Goal: Task Accomplishment & Management: Manage account settings

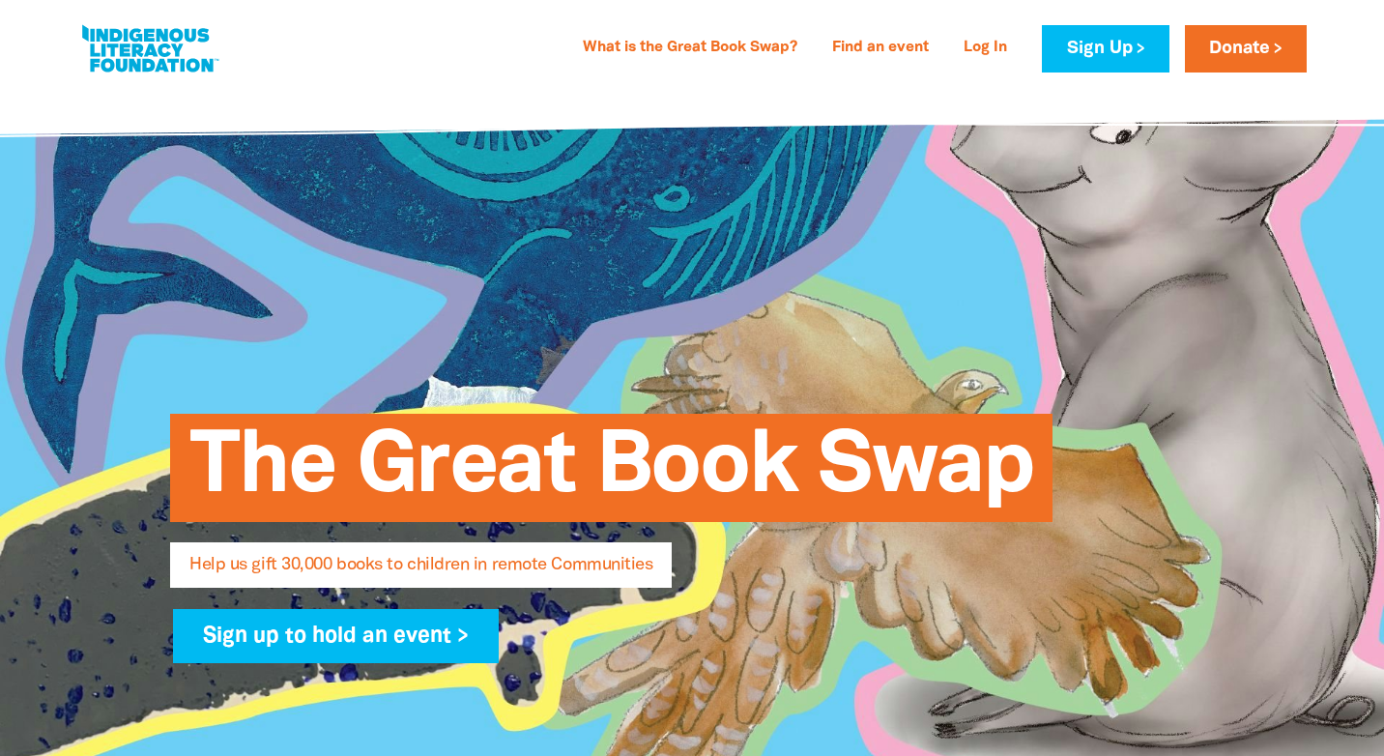
select select "AU"
click at [981, 51] on link "Log In" at bounding box center [985, 48] width 67 height 31
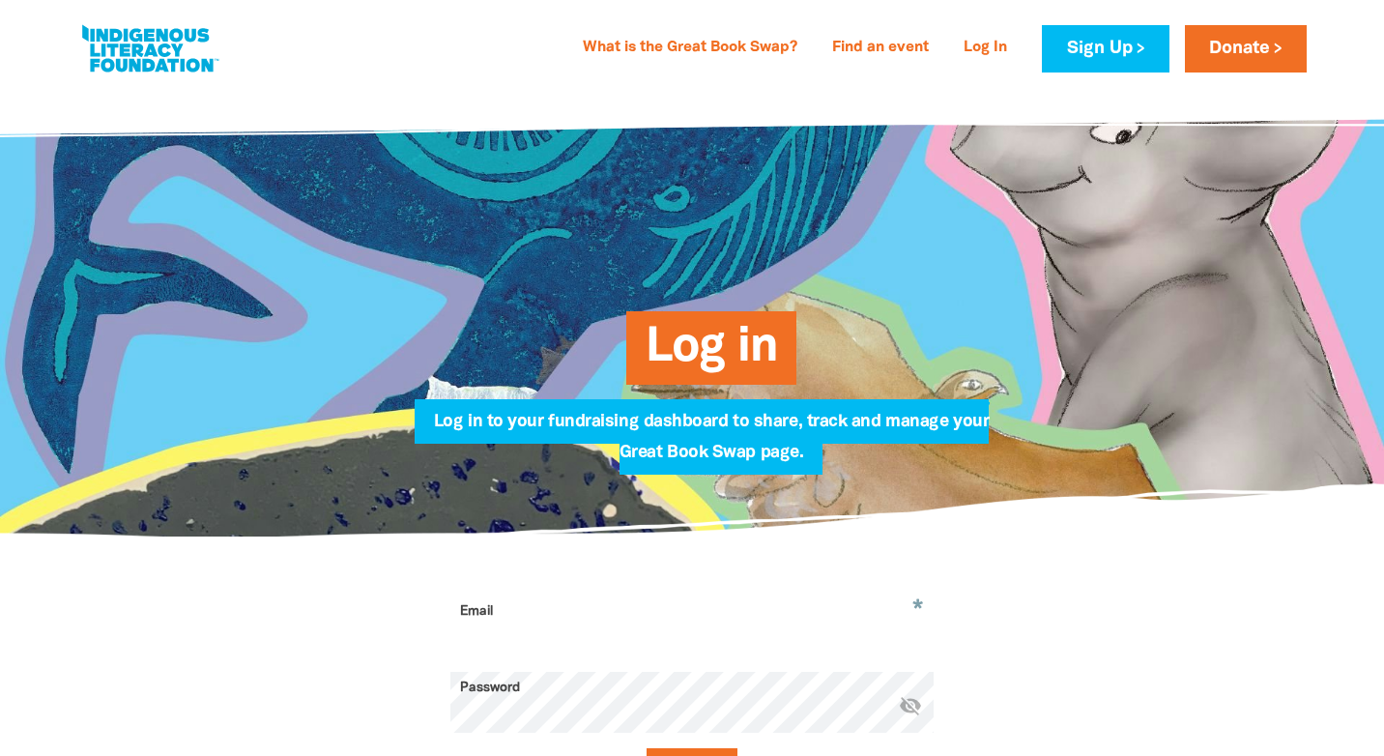
click at [573, 619] on input "Email" at bounding box center [691, 625] width 483 height 61
type input "[EMAIL_ADDRESS][PERSON_NAME][DOMAIN_NAME]"
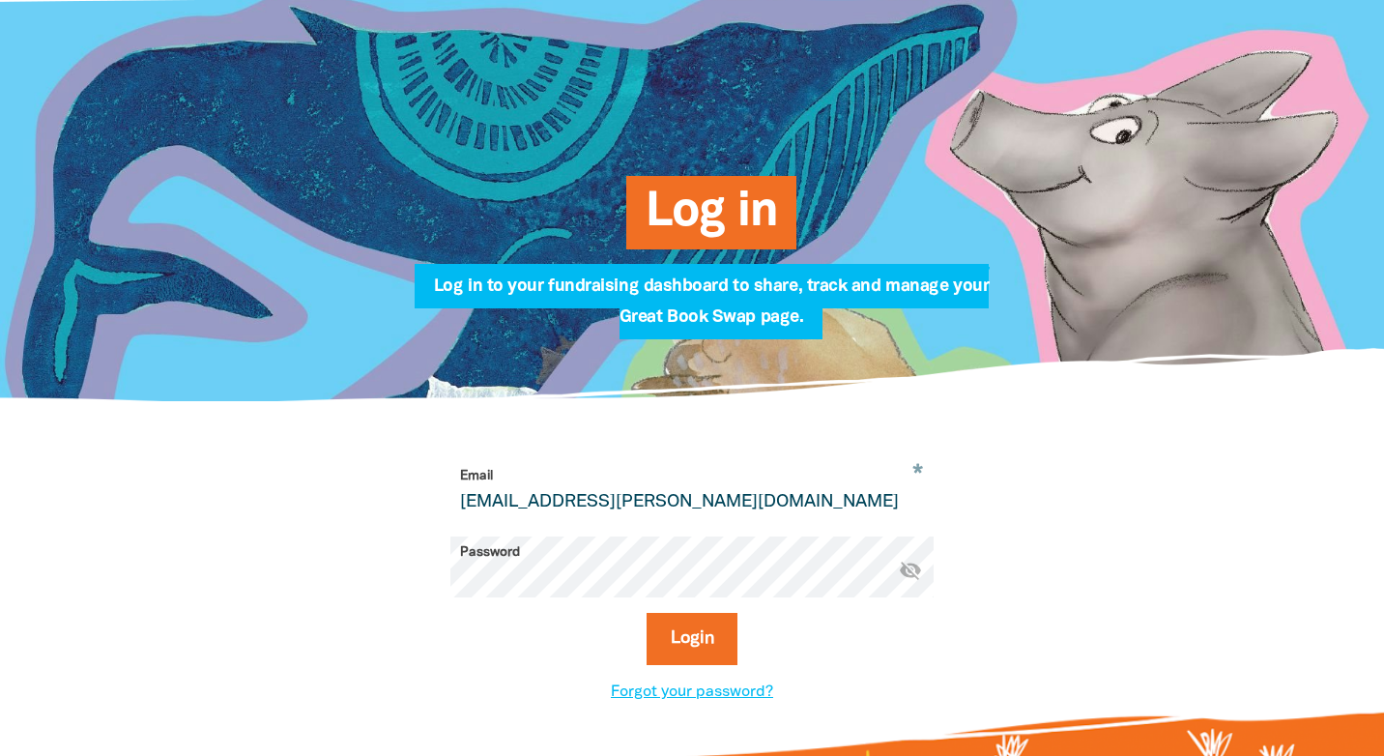
scroll to position [163, 0]
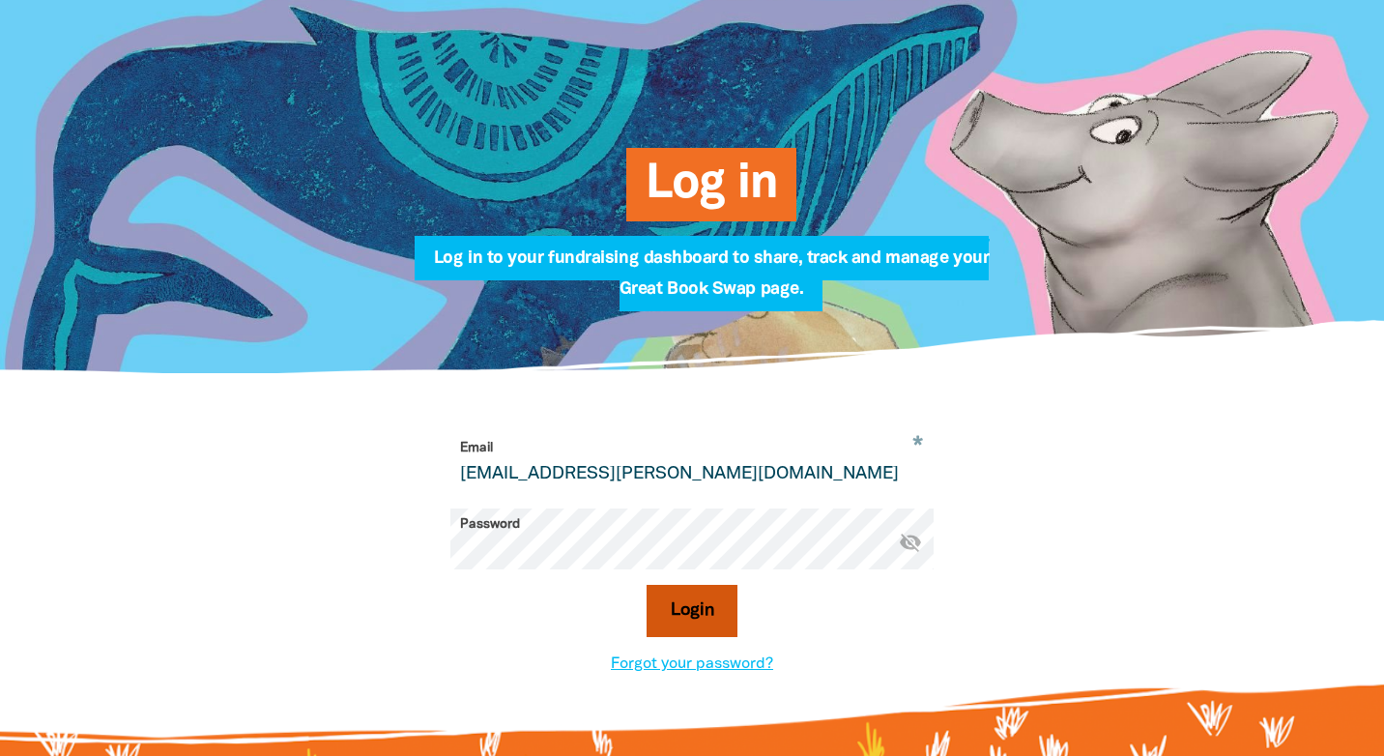
click at [696, 614] on button "Login" at bounding box center [692, 611] width 92 height 52
click at [910, 541] on icon "visibility_off" at bounding box center [910, 541] width 23 height 23
click at [698, 623] on button "Login" at bounding box center [692, 611] width 92 height 52
select select "AU"
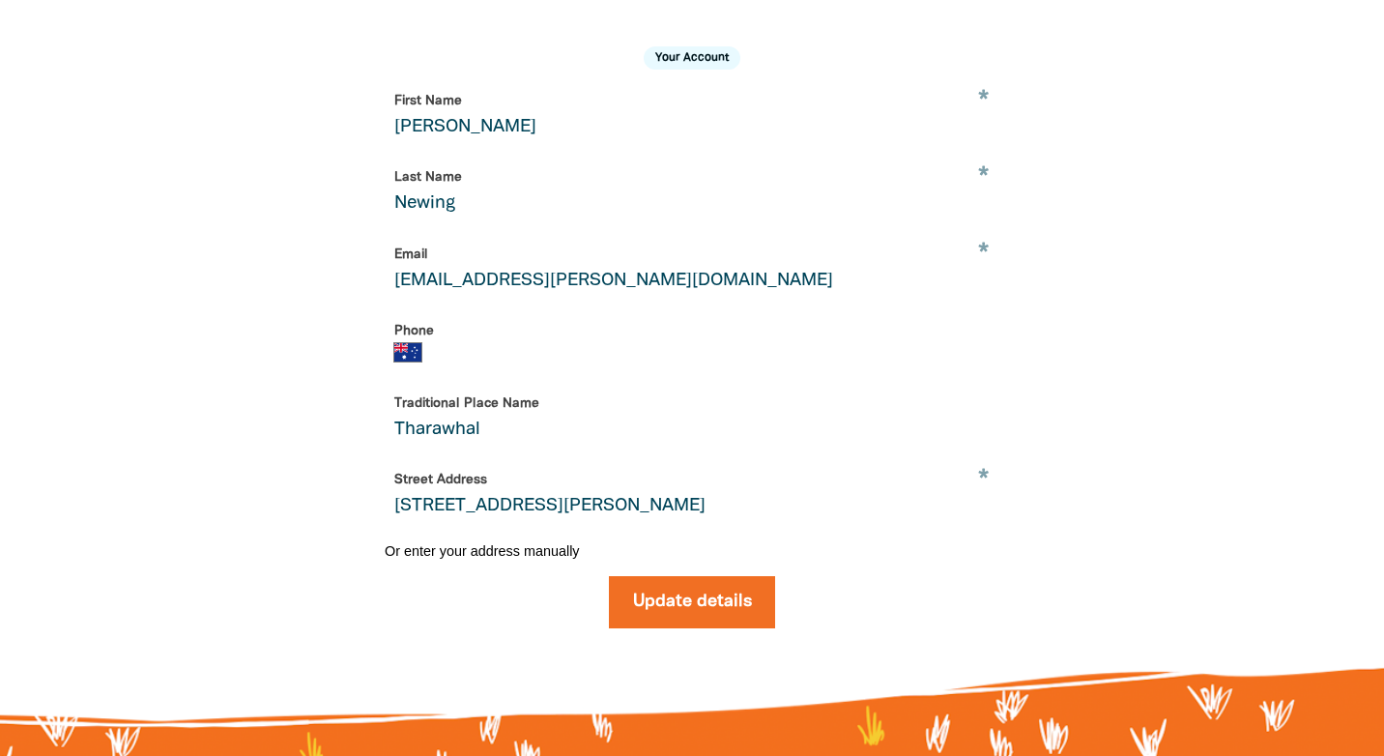
scroll to position [430, 0]
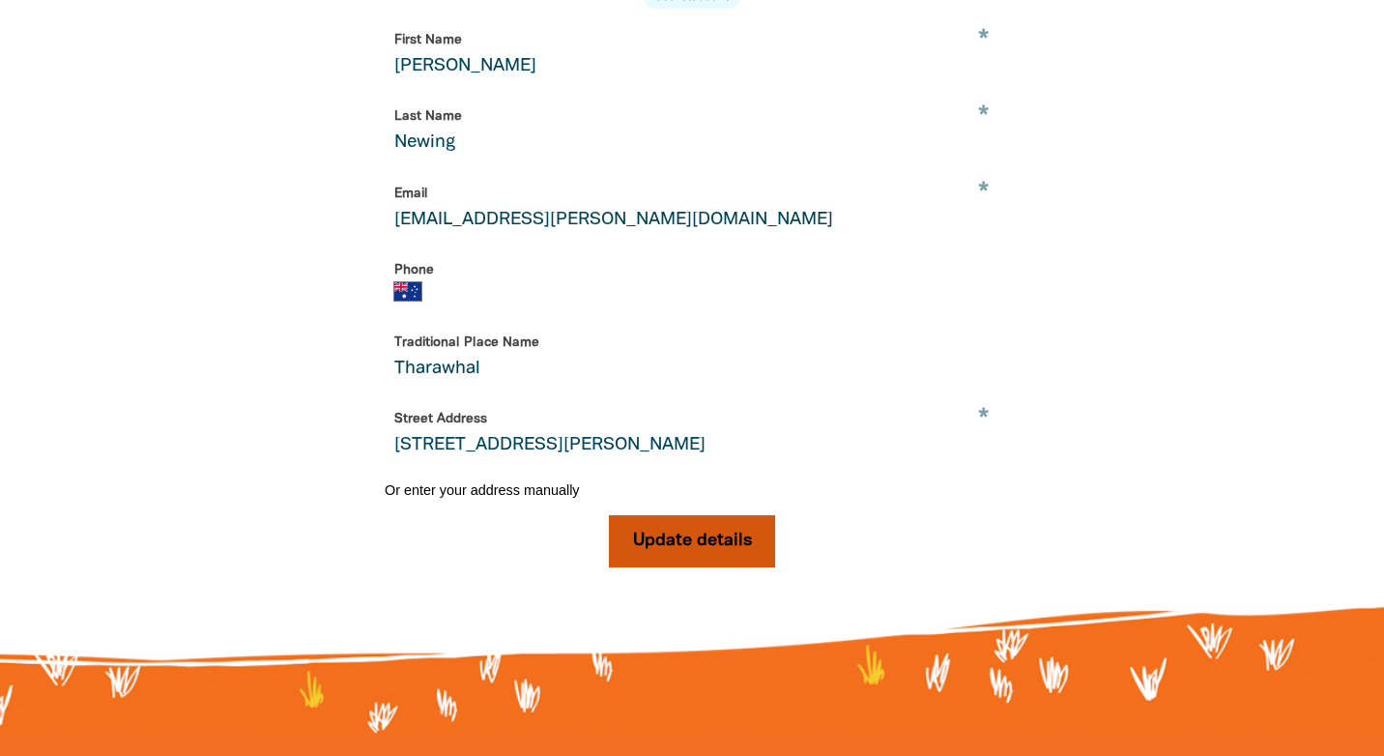
click at [672, 546] on button "Update details" at bounding box center [692, 541] width 167 height 52
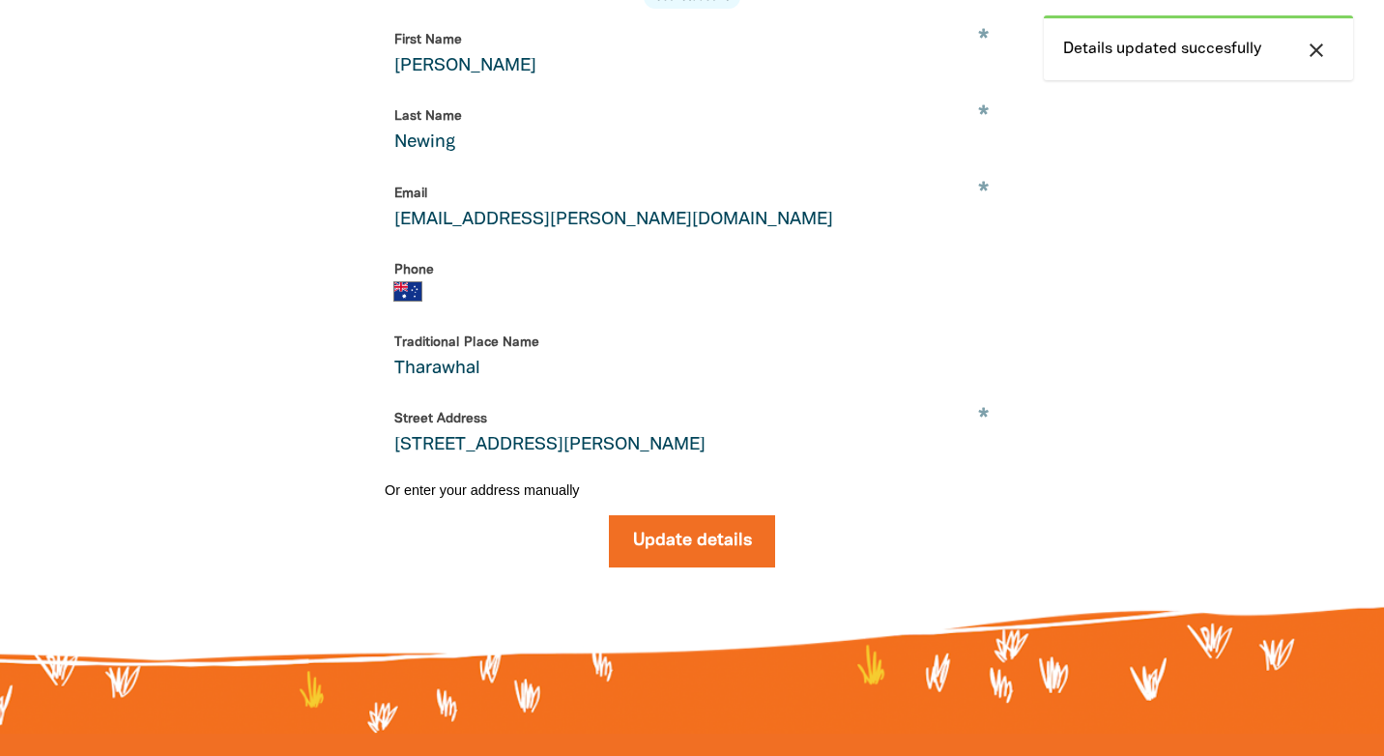
click at [1316, 47] on icon "close" at bounding box center [1315, 50] width 23 height 23
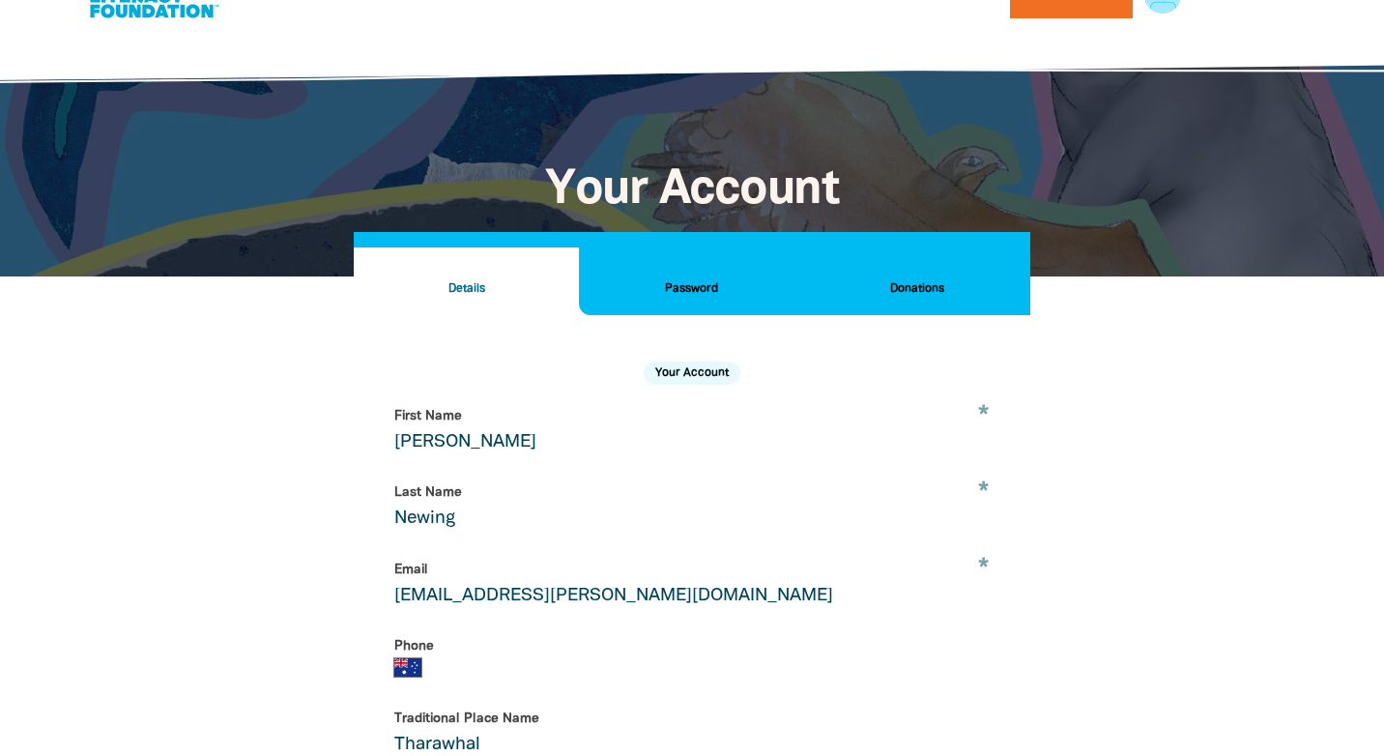
scroll to position [0, 0]
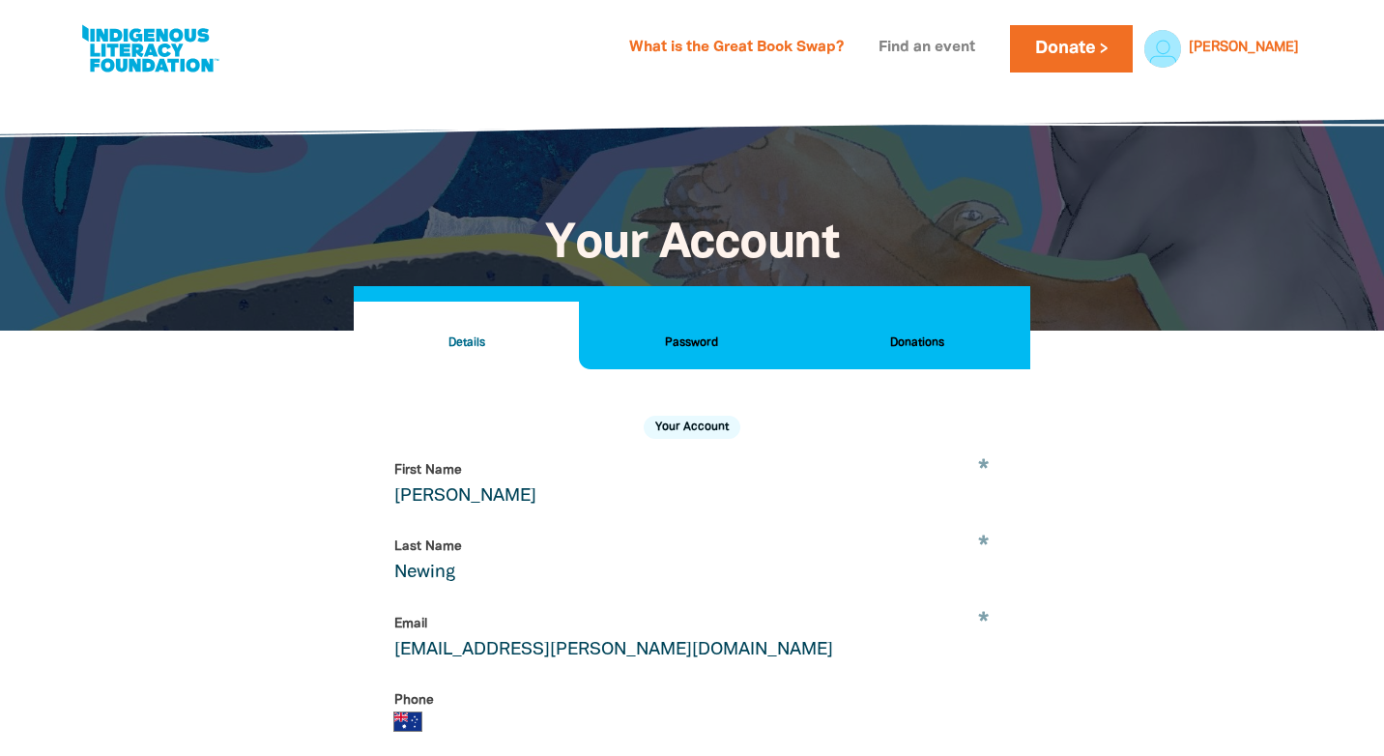
click at [986, 47] on link "Find an event" at bounding box center [927, 48] width 120 height 31
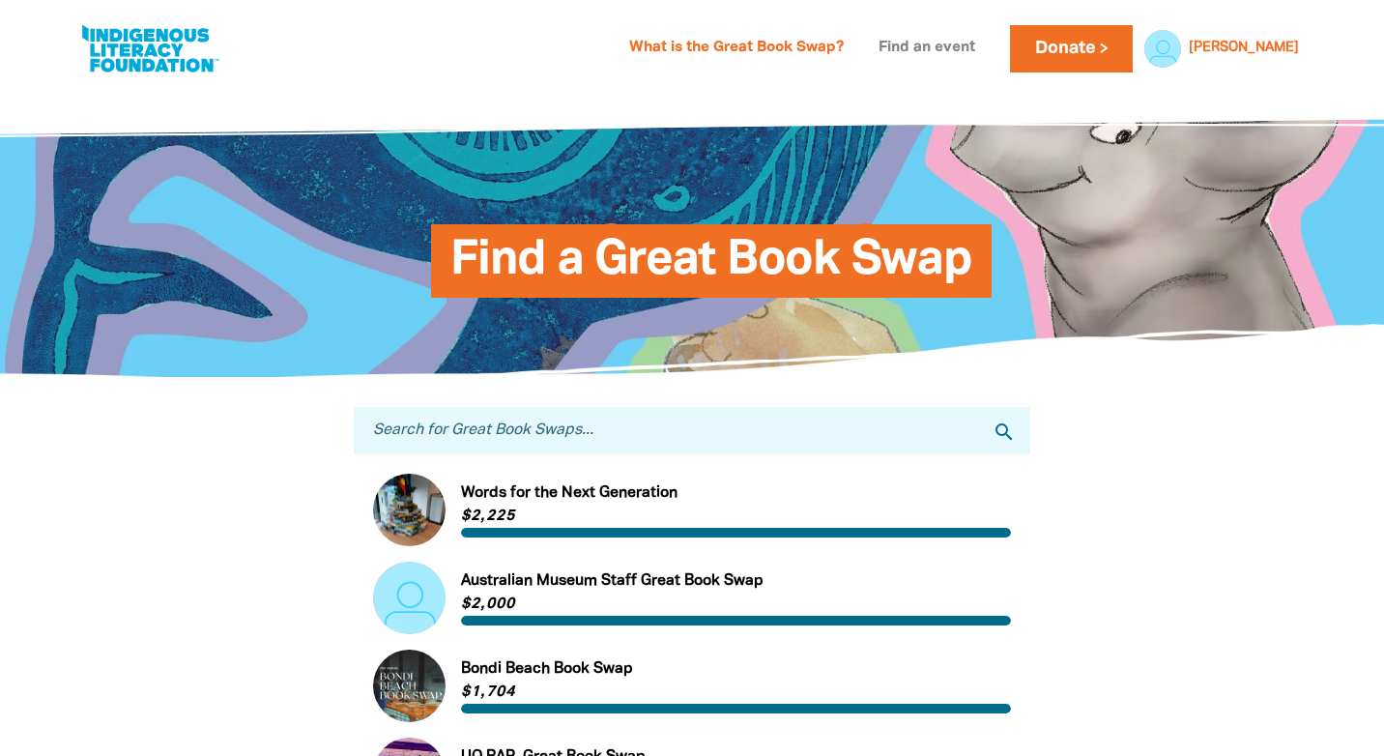
click at [986, 45] on link "Find an event" at bounding box center [927, 48] width 120 height 31
click at [821, 52] on link "What is the Great Book Swap?" at bounding box center [736, 48] width 238 height 31
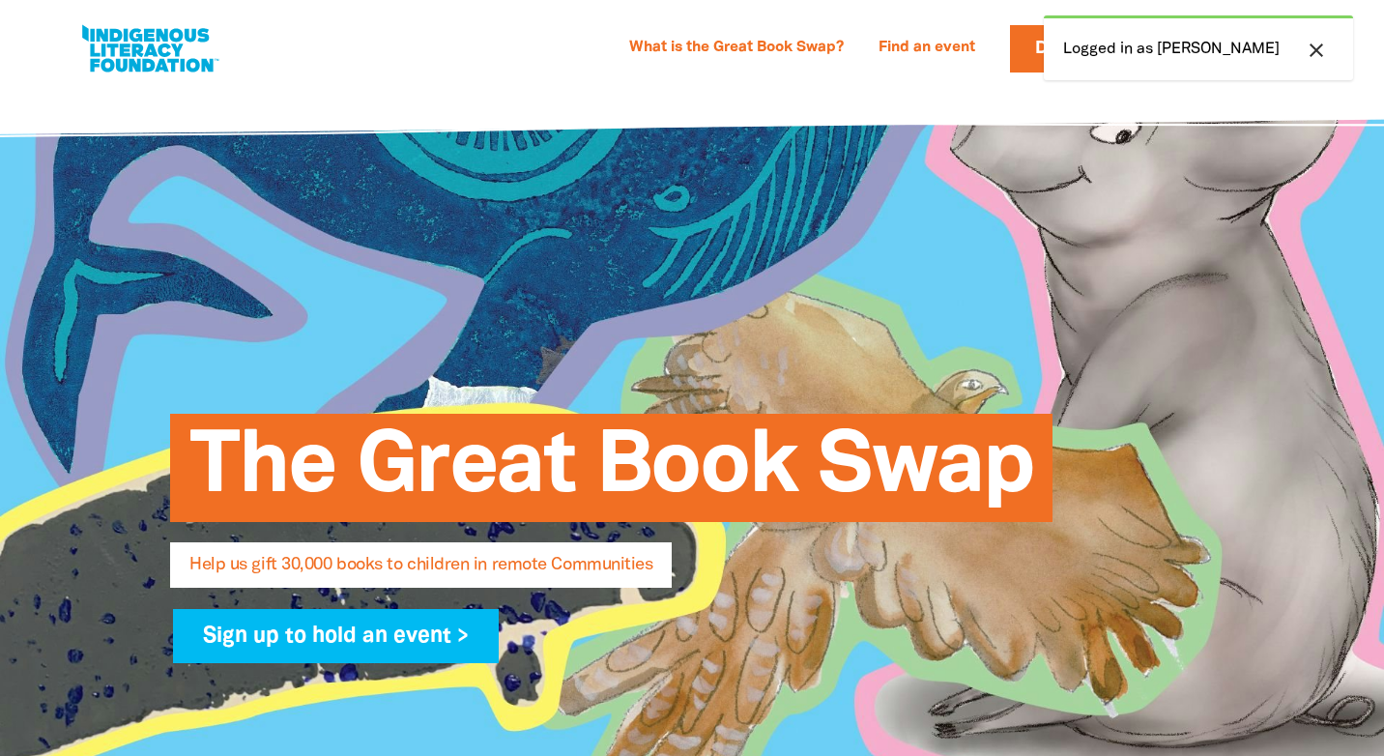
select select "AU"
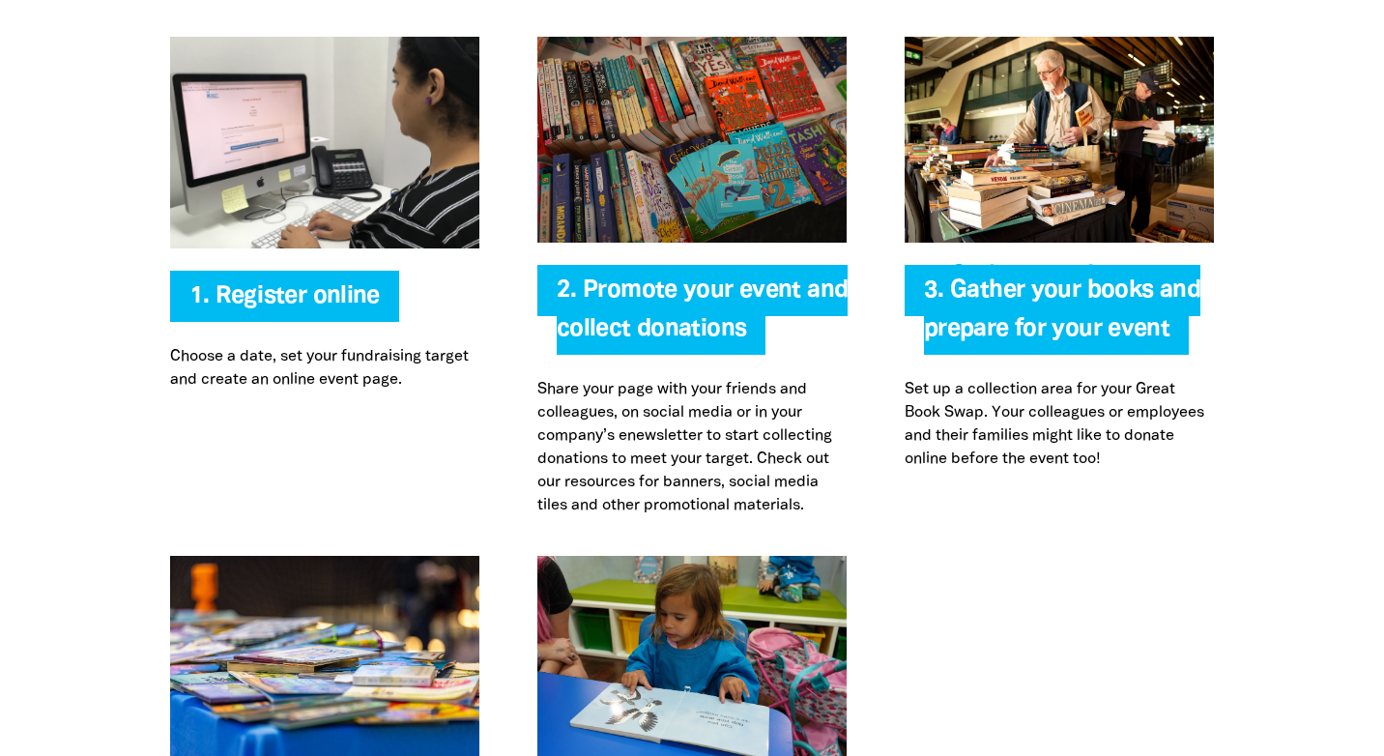
scroll to position [3941, 0]
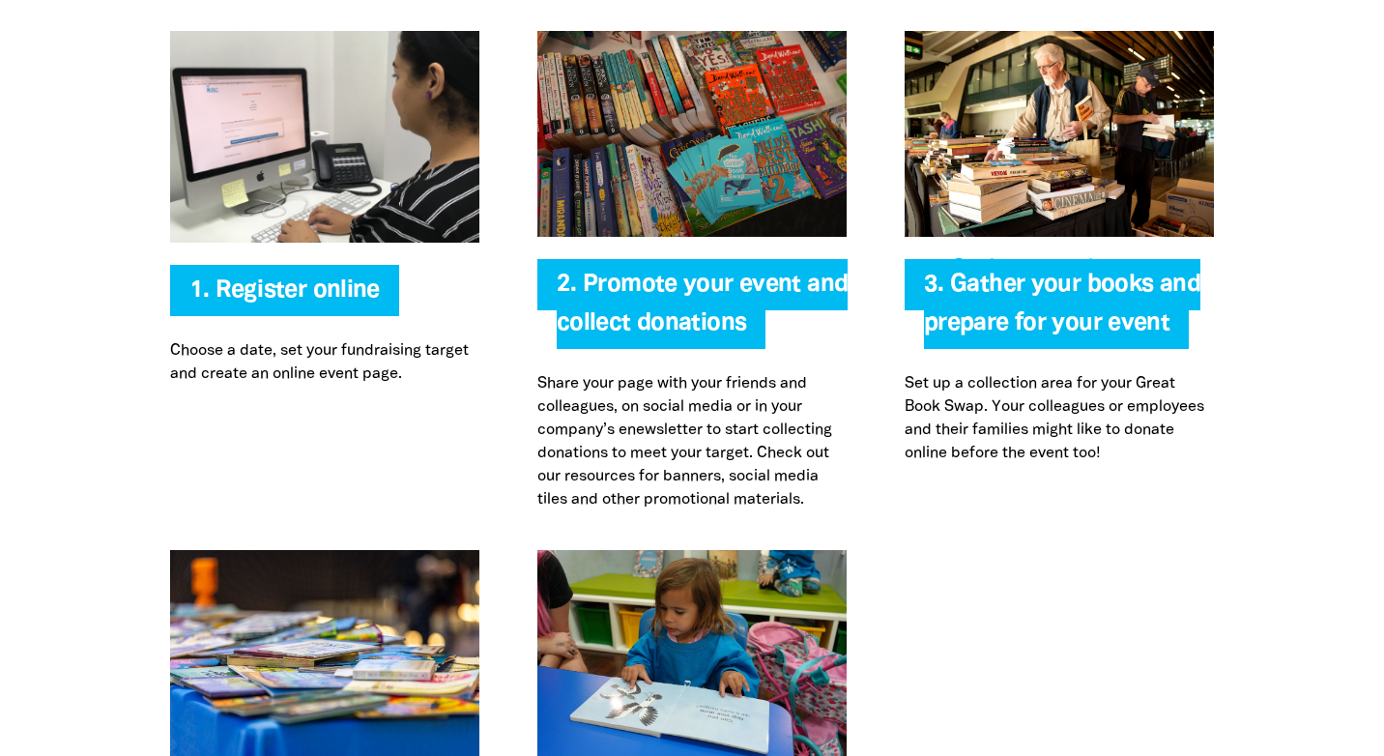
click at [635, 273] on span "2. Promote your event and collect donations" at bounding box center [702, 310] width 291 height 75
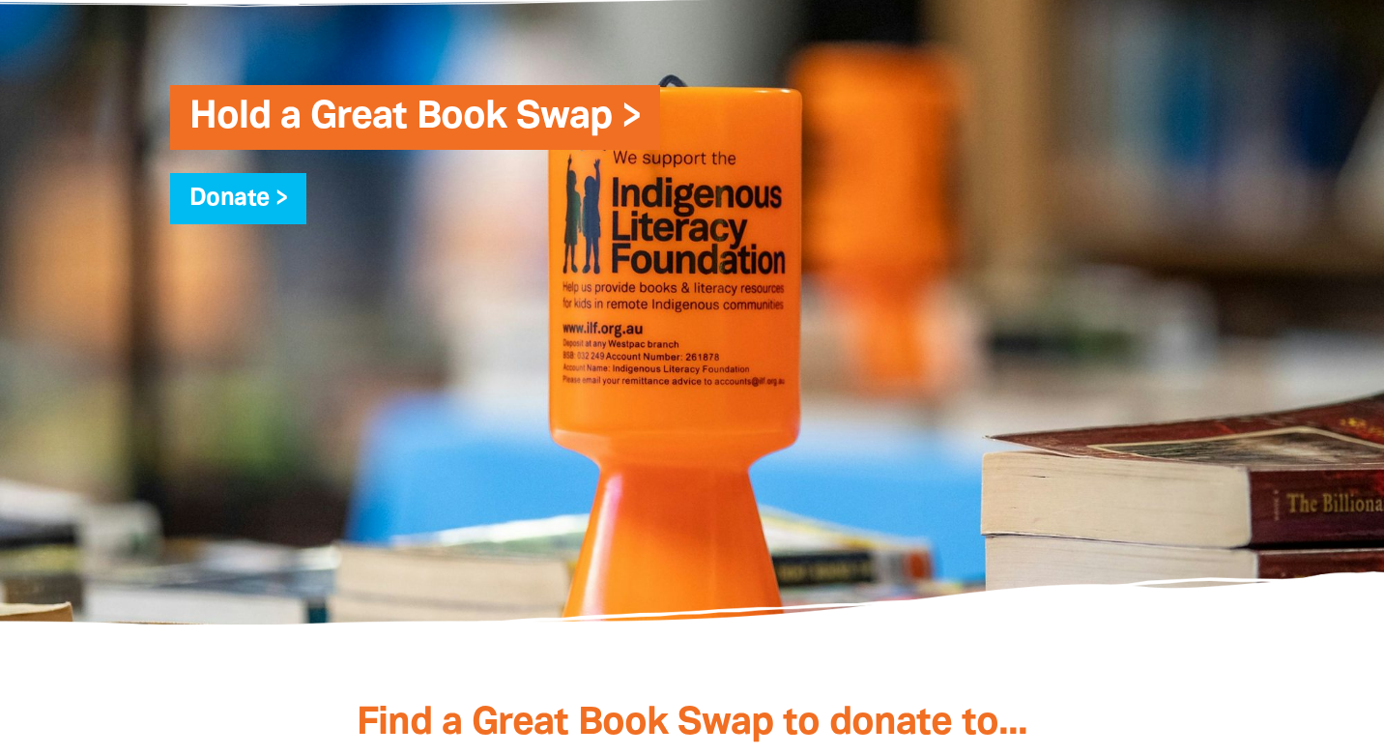
scroll to position [4958, 0]
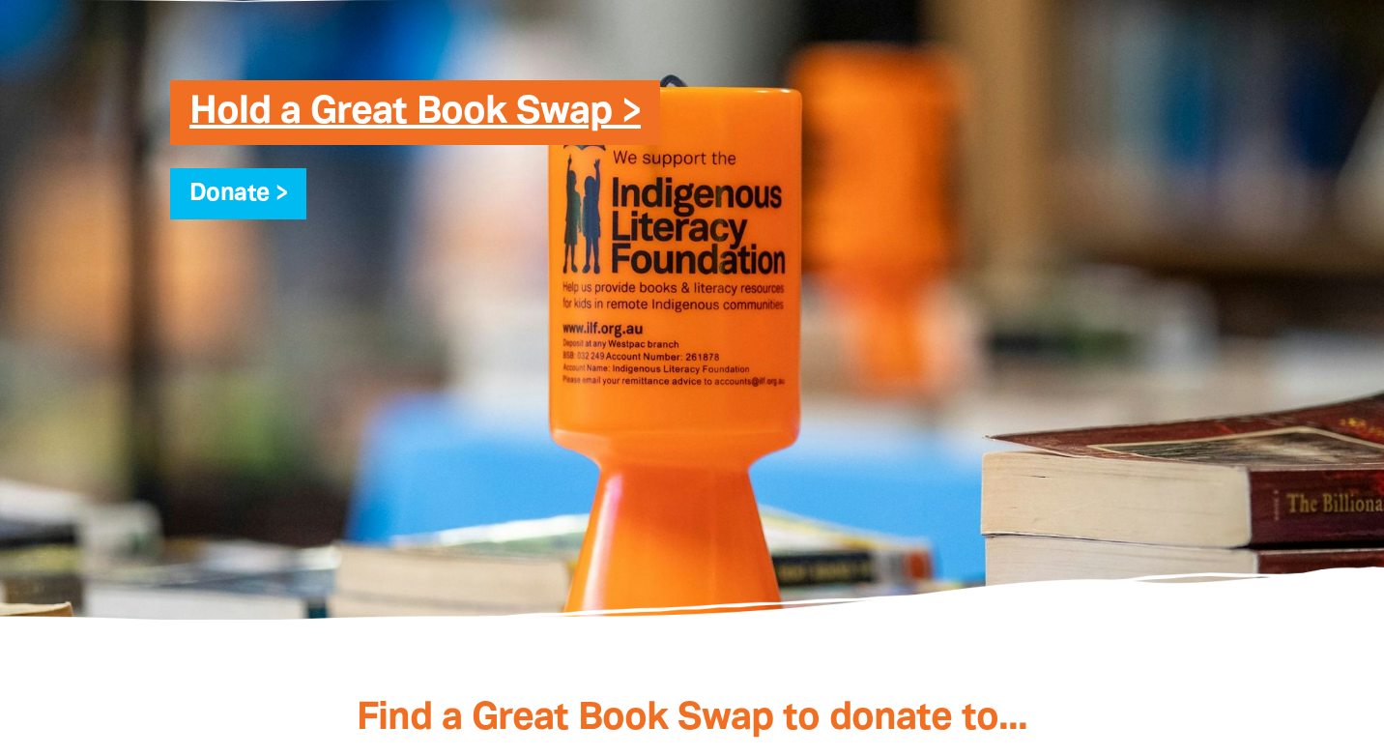
click at [456, 95] on link "Hold a Great Book Swap >" at bounding box center [414, 113] width 451 height 36
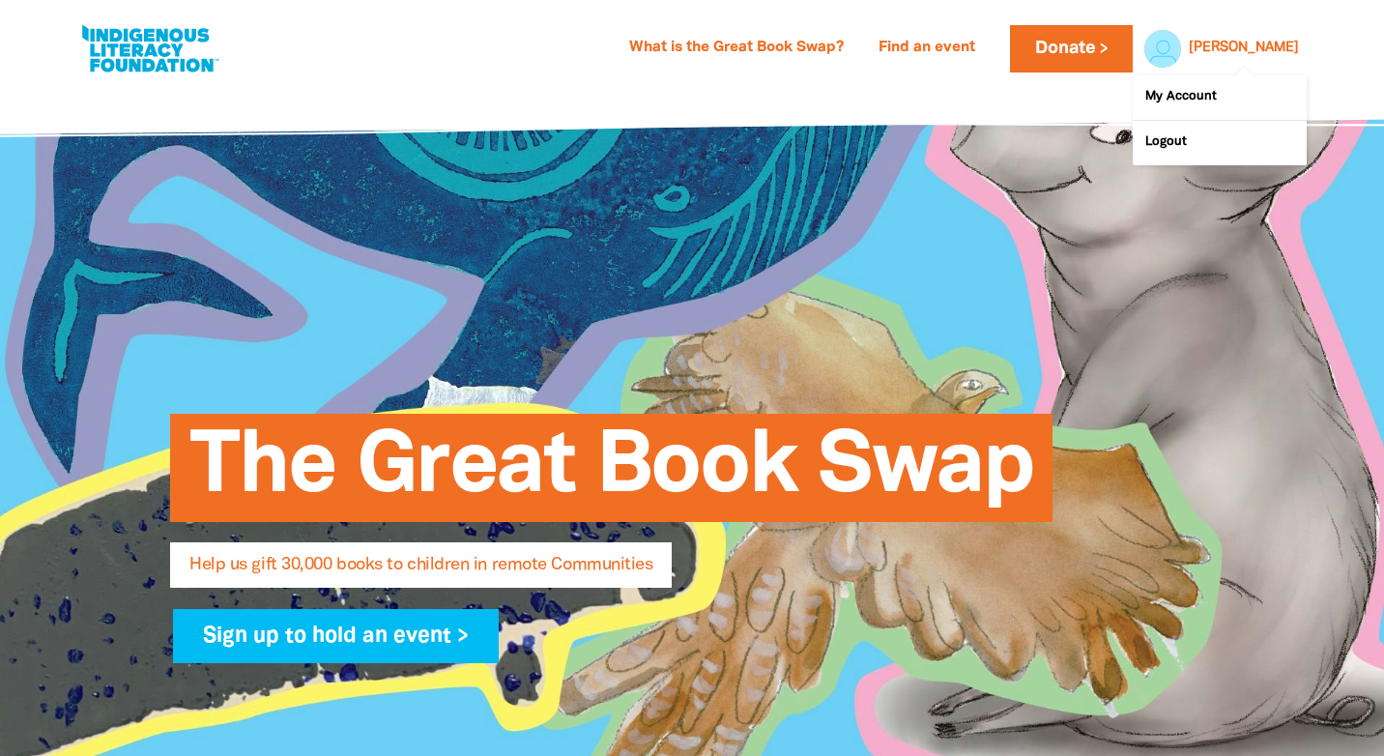
click at [1181, 50] on div at bounding box center [1157, 48] width 46 height 46
click at [1198, 97] on link "My Account" at bounding box center [1219, 97] width 174 height 44
select select "AU"
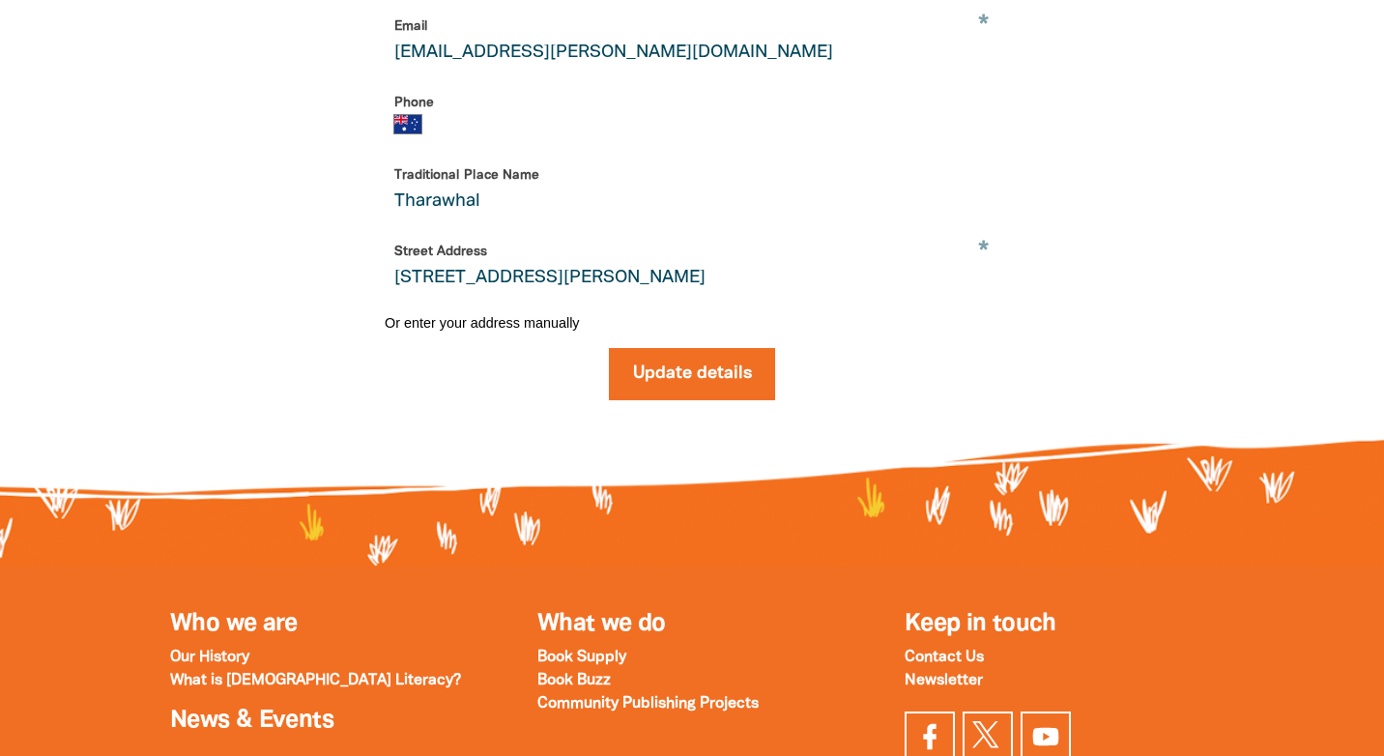
scroll to position [596, 0]
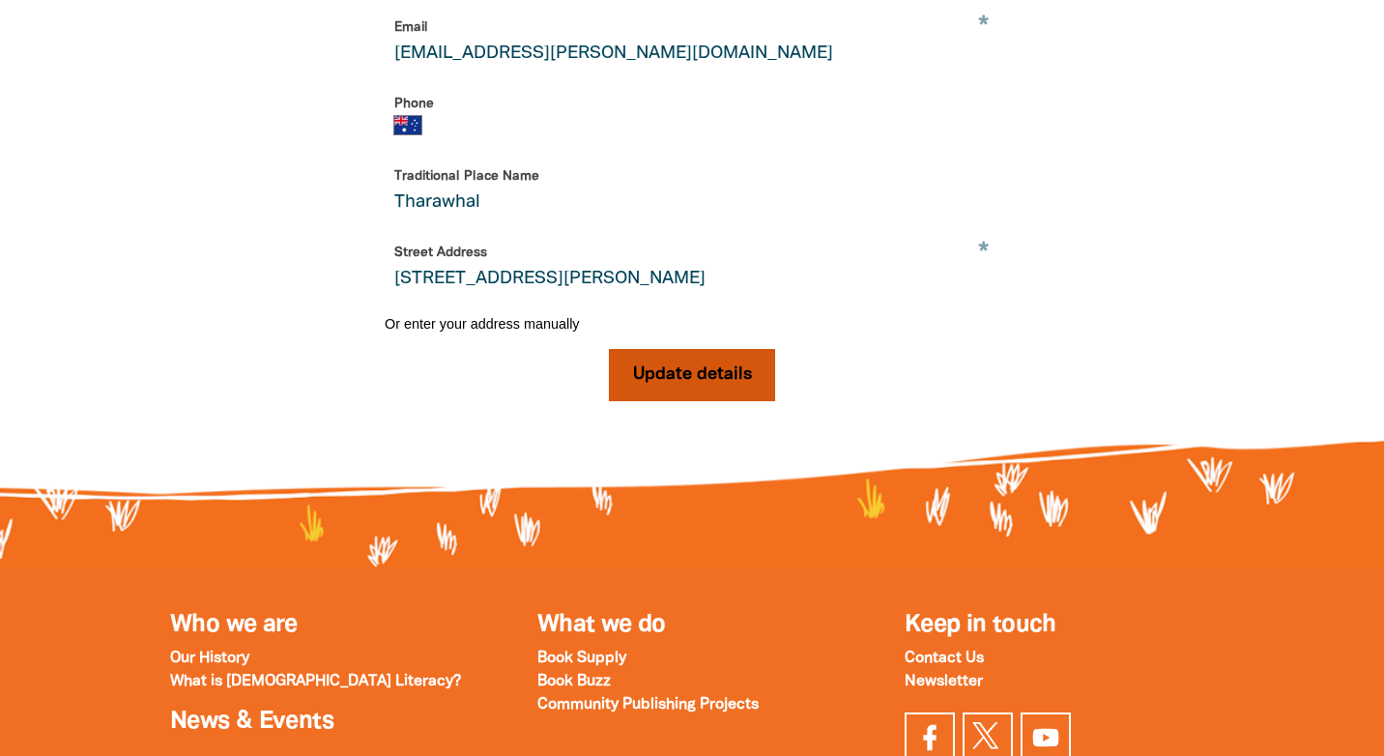
click at [709, 379] on button "Update details" at bounding box center [692, 375] width 167 height 52
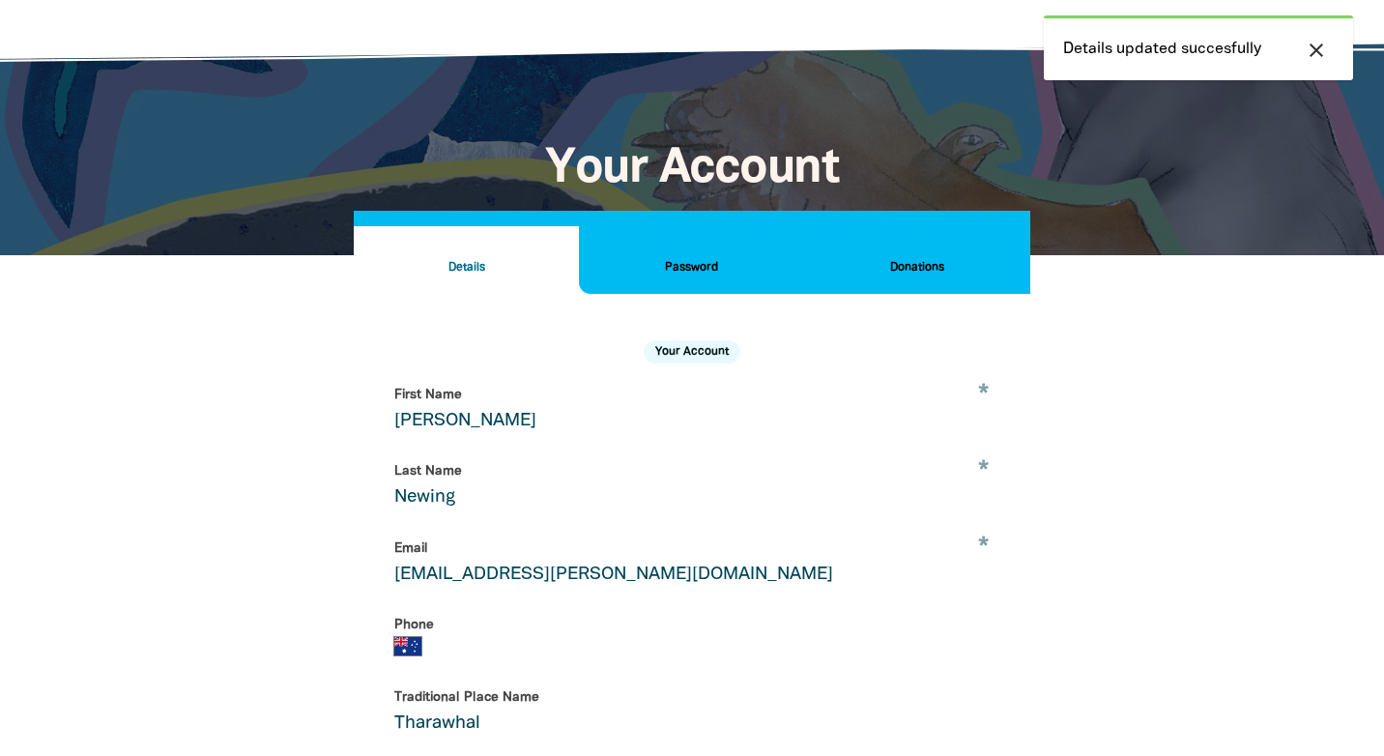
scroll to position [0, 0]
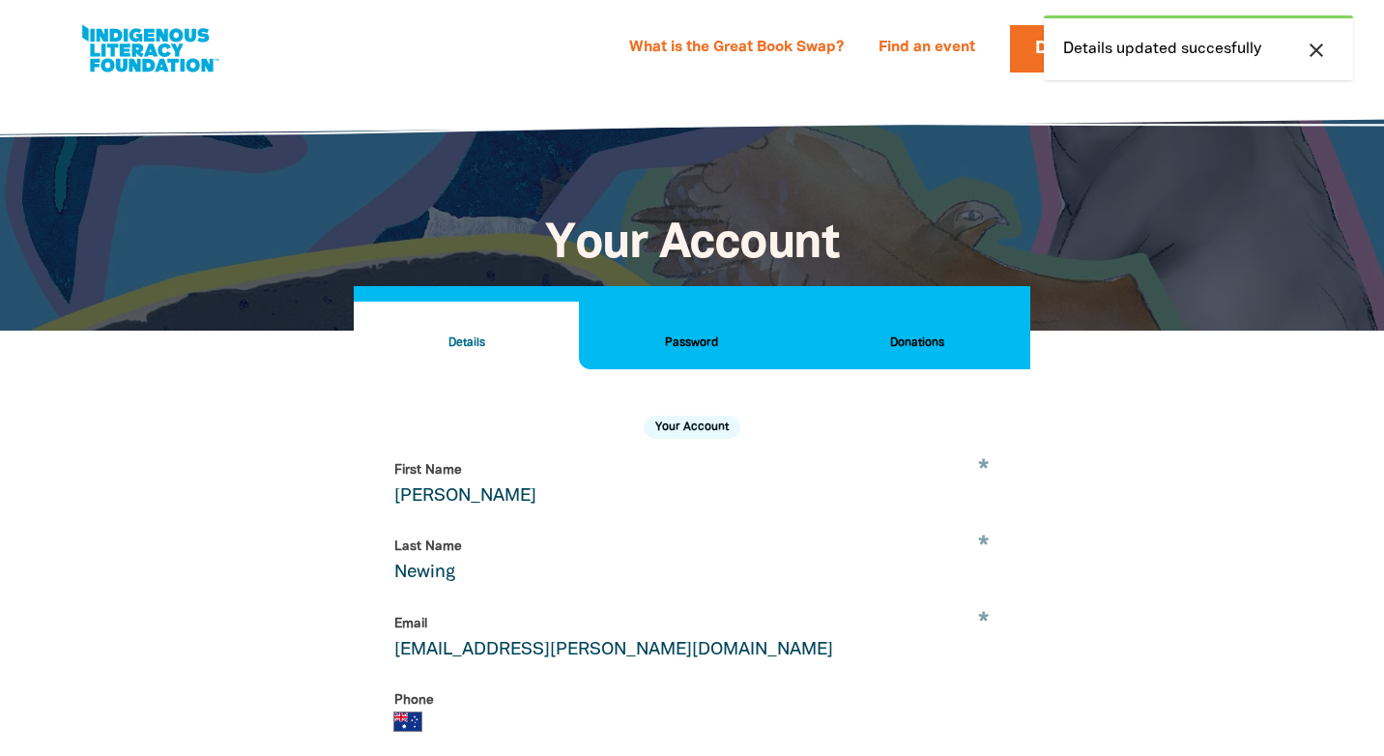
click at [158, 56] on link at bounding box center [149, 48] width 145 height 59
select select "AU"
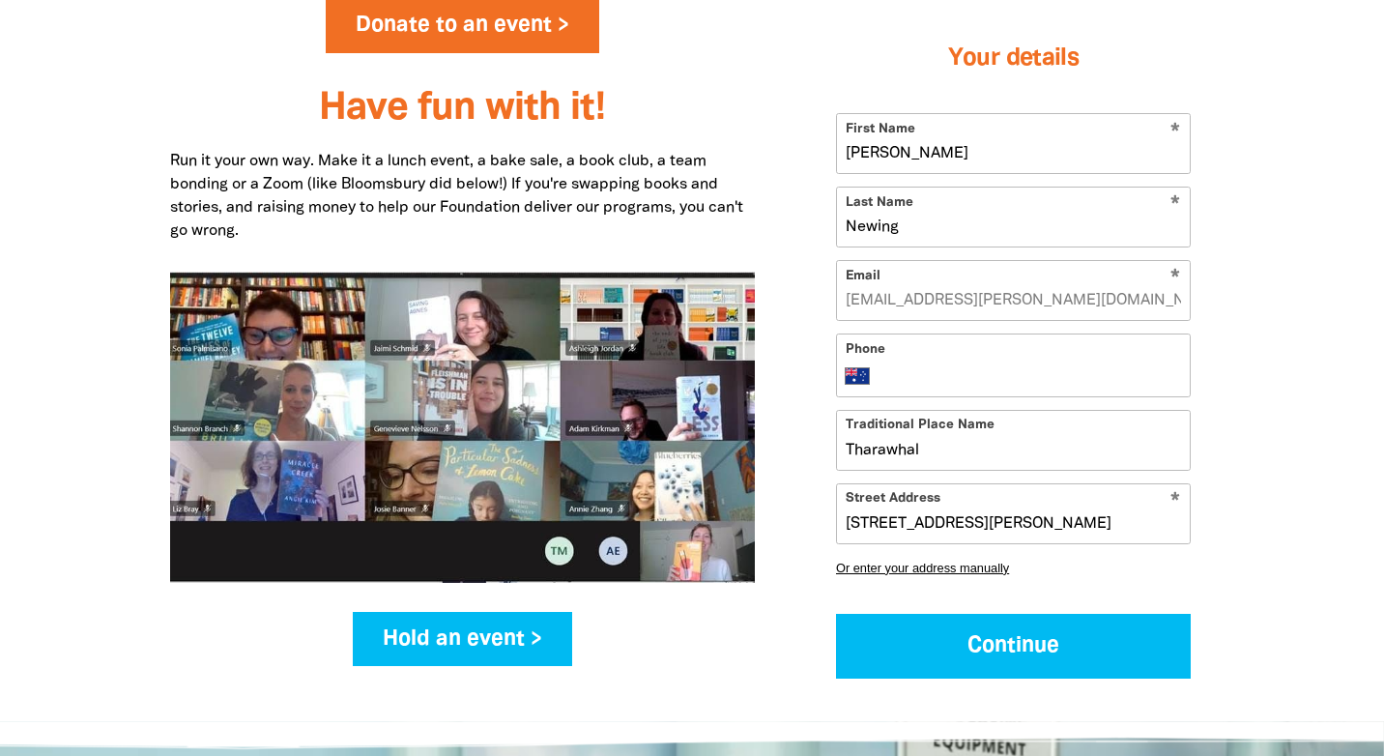
scroll to position [2393, 0]
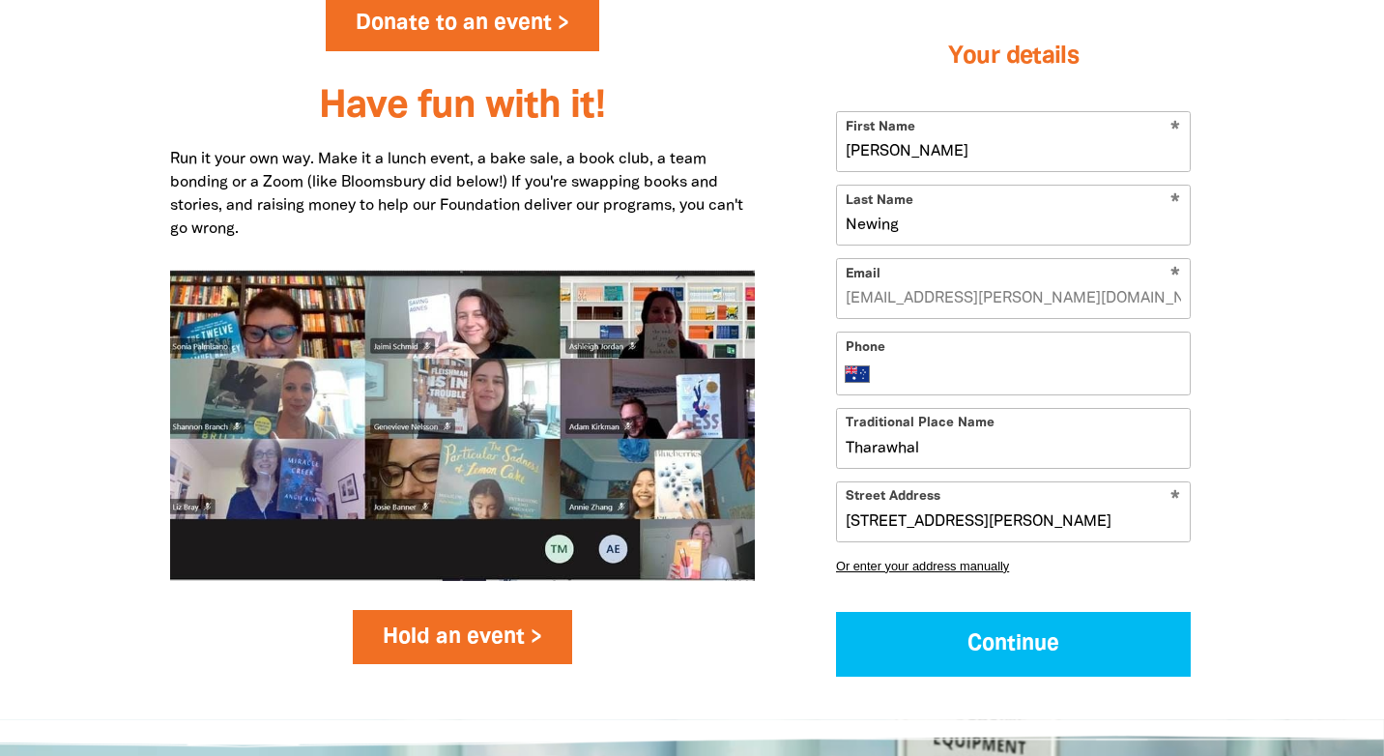
click at [444, 610] on link "Hold an event >" at bounding box center [462, 637] width 219 height 54
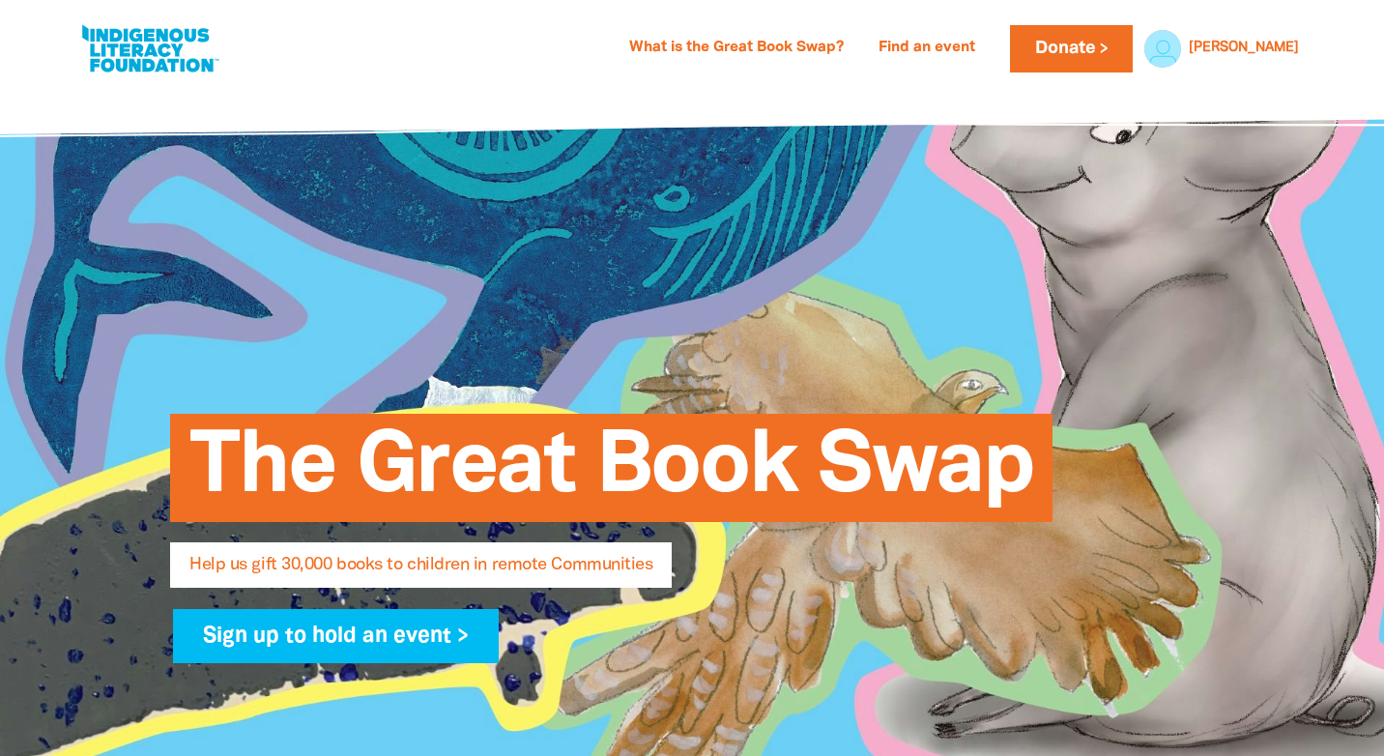
select select "AU"
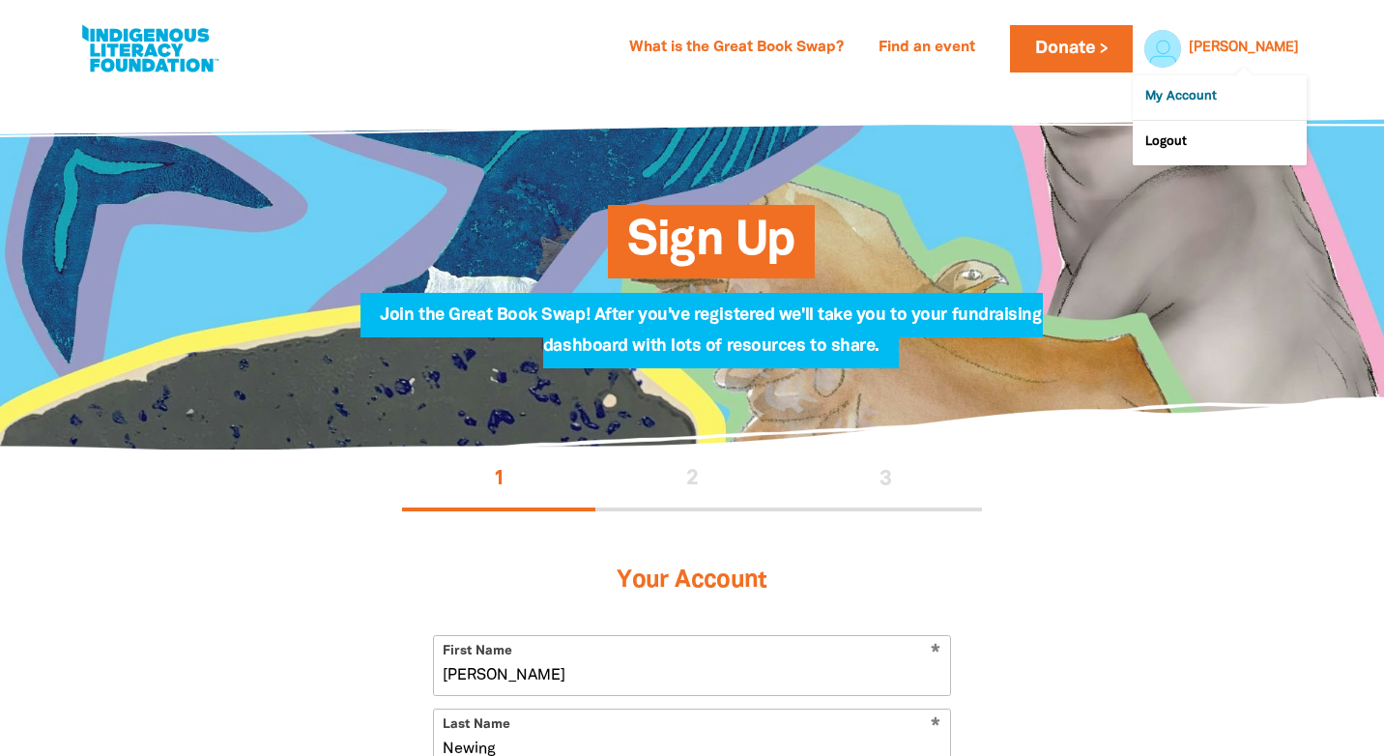
click at [1217, 105] on link "My Account" at bounding box center [1219, 97] width 174 height 44
select select "AU"
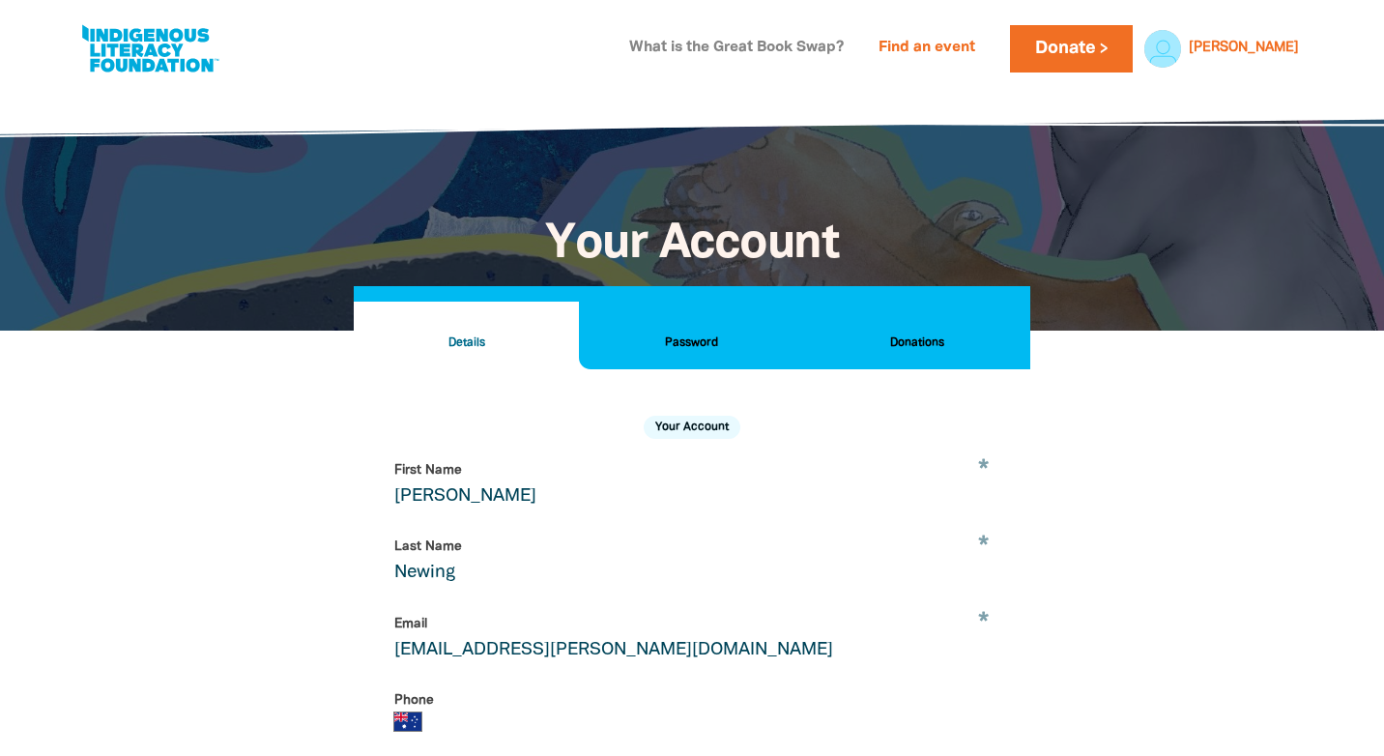
click at [838, 48] on link "What is the Great Book Swap?" at bounding box center [736, 48] width 238 height 31
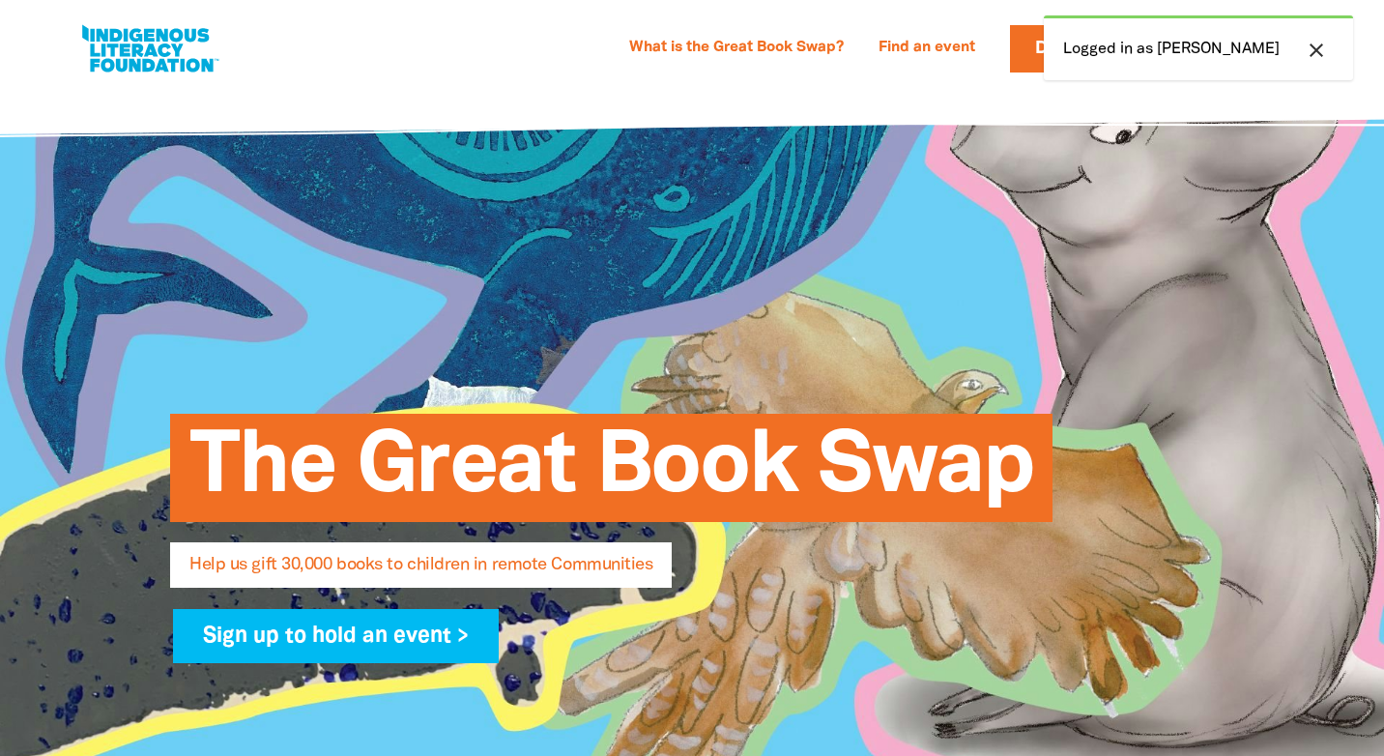
select select "AU"
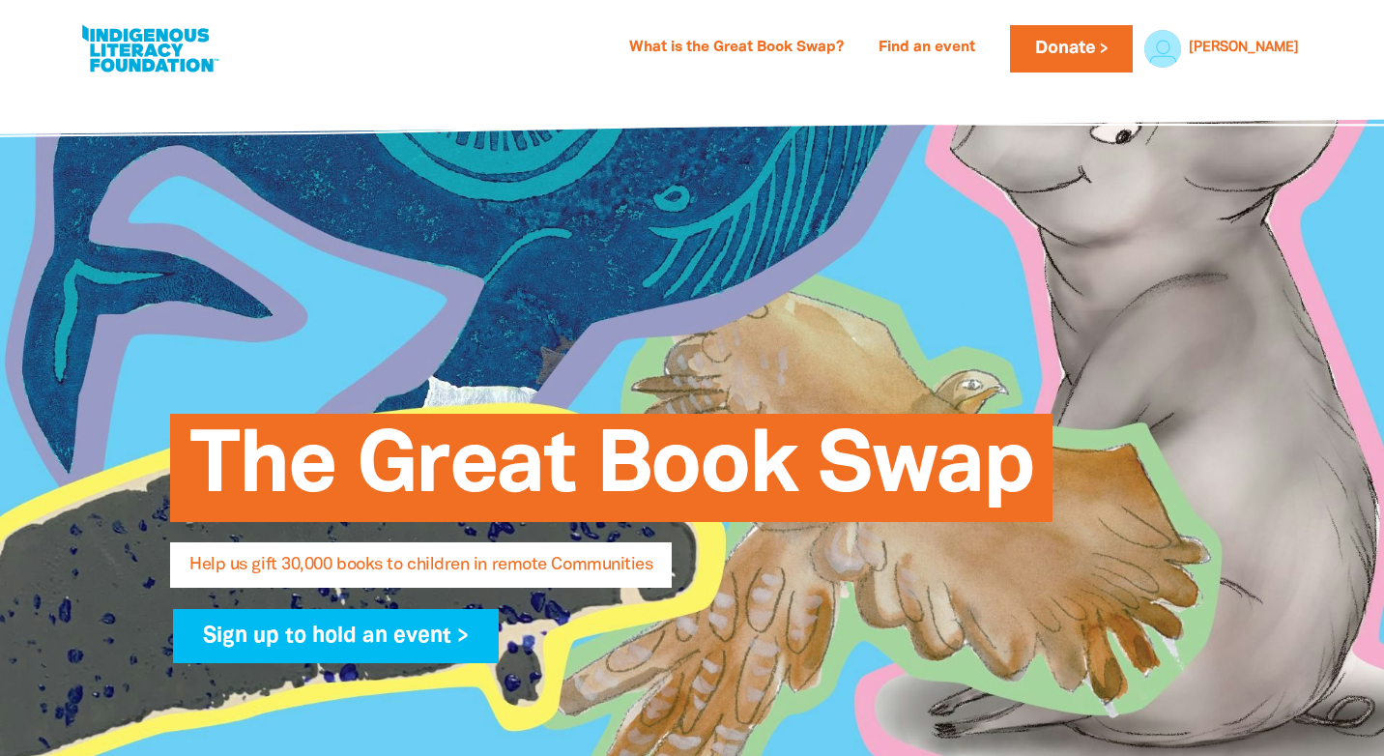
click at [1316, 48] on div "What is the Great Book Swap? Find an event Log In Sign Up Donate Lise Lise My A…" at bounding box center [692, 49] width 1268 height 98
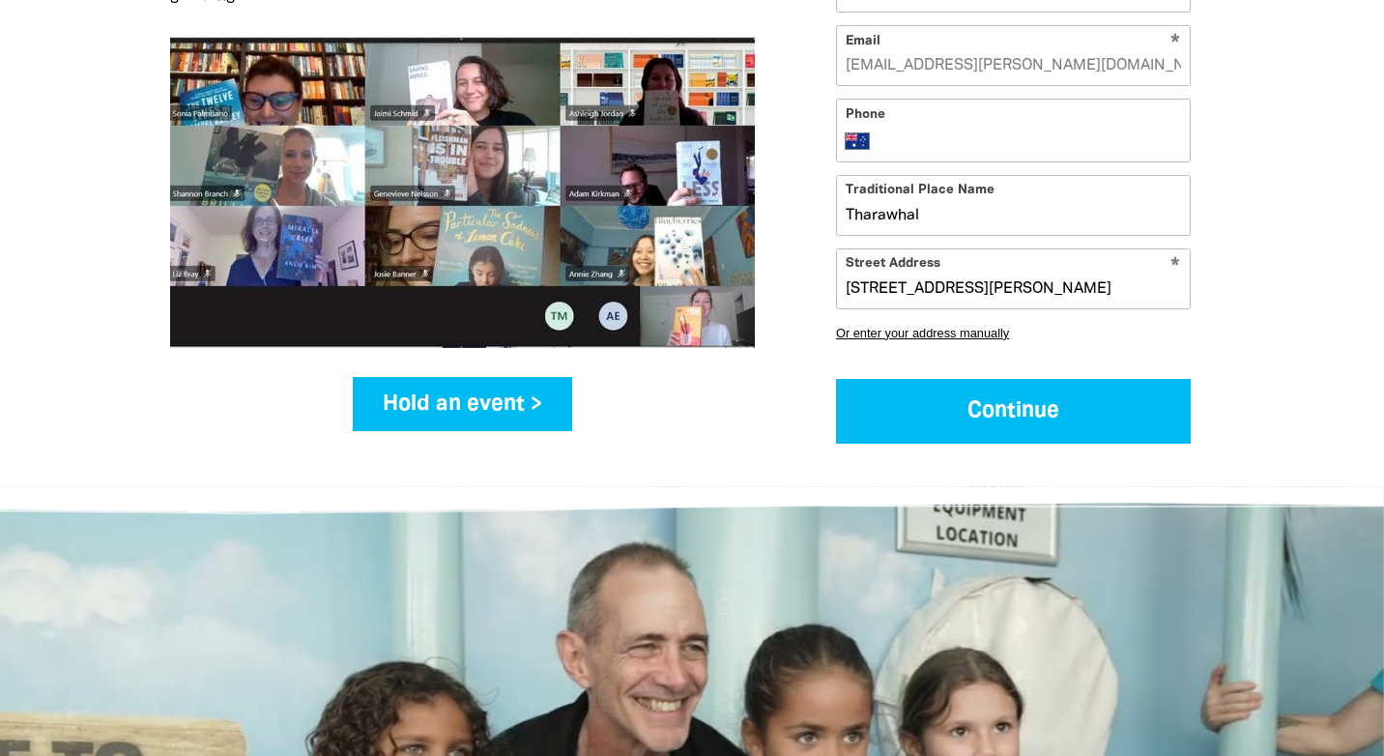
scroll to position [2624, 0]
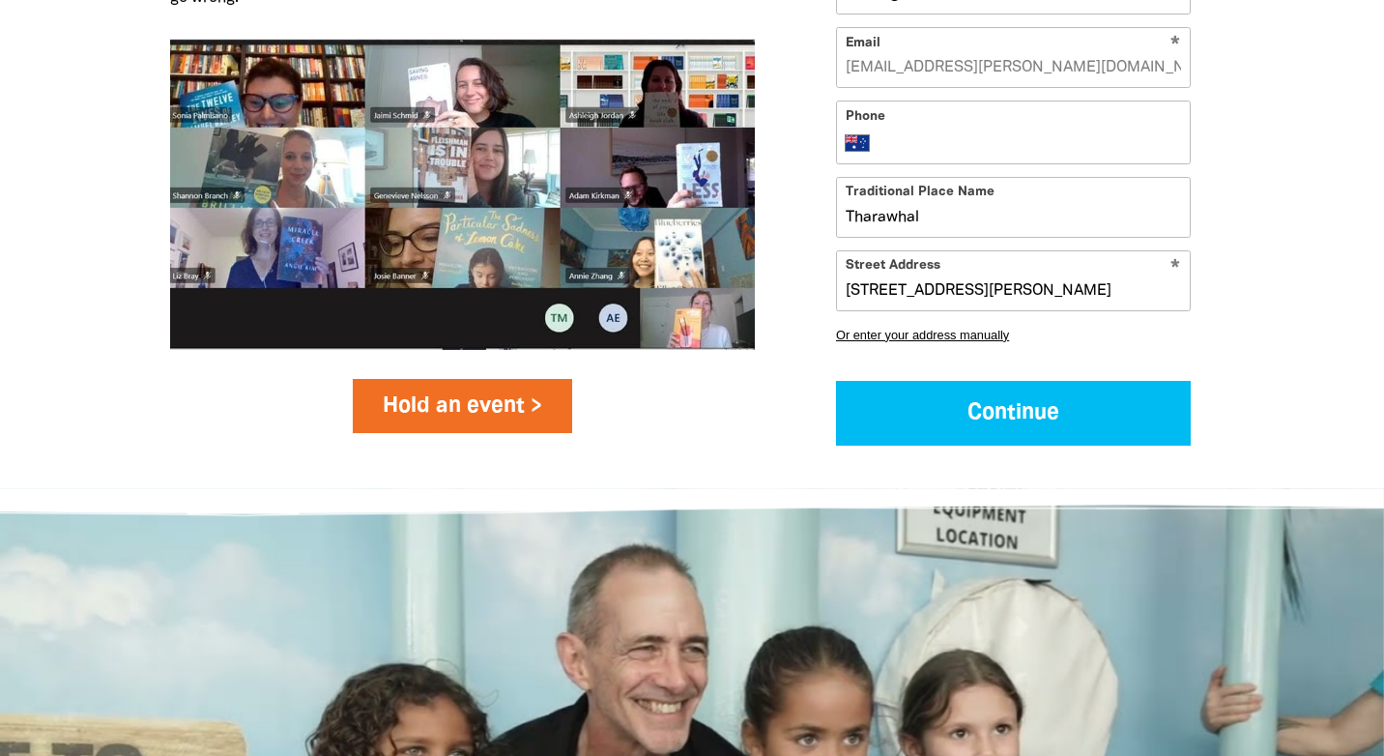
click at [424, 379] on link "Hold an event >" at bounding box center [462, 406] width 219 height 54
select select "AU"
